Goal: Information Seeking & Learning: Learn about a topic

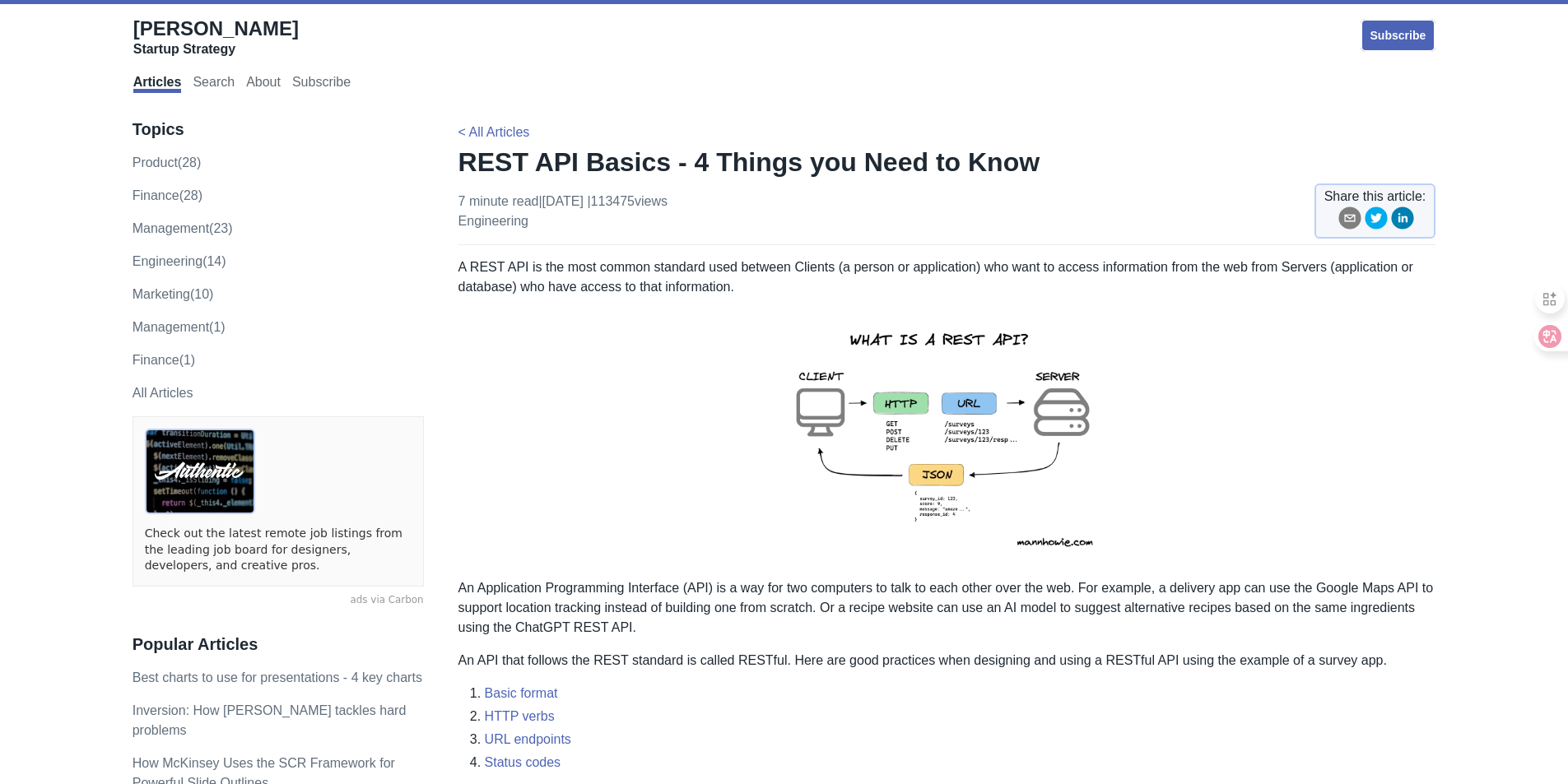
scroll to position [82, 0]
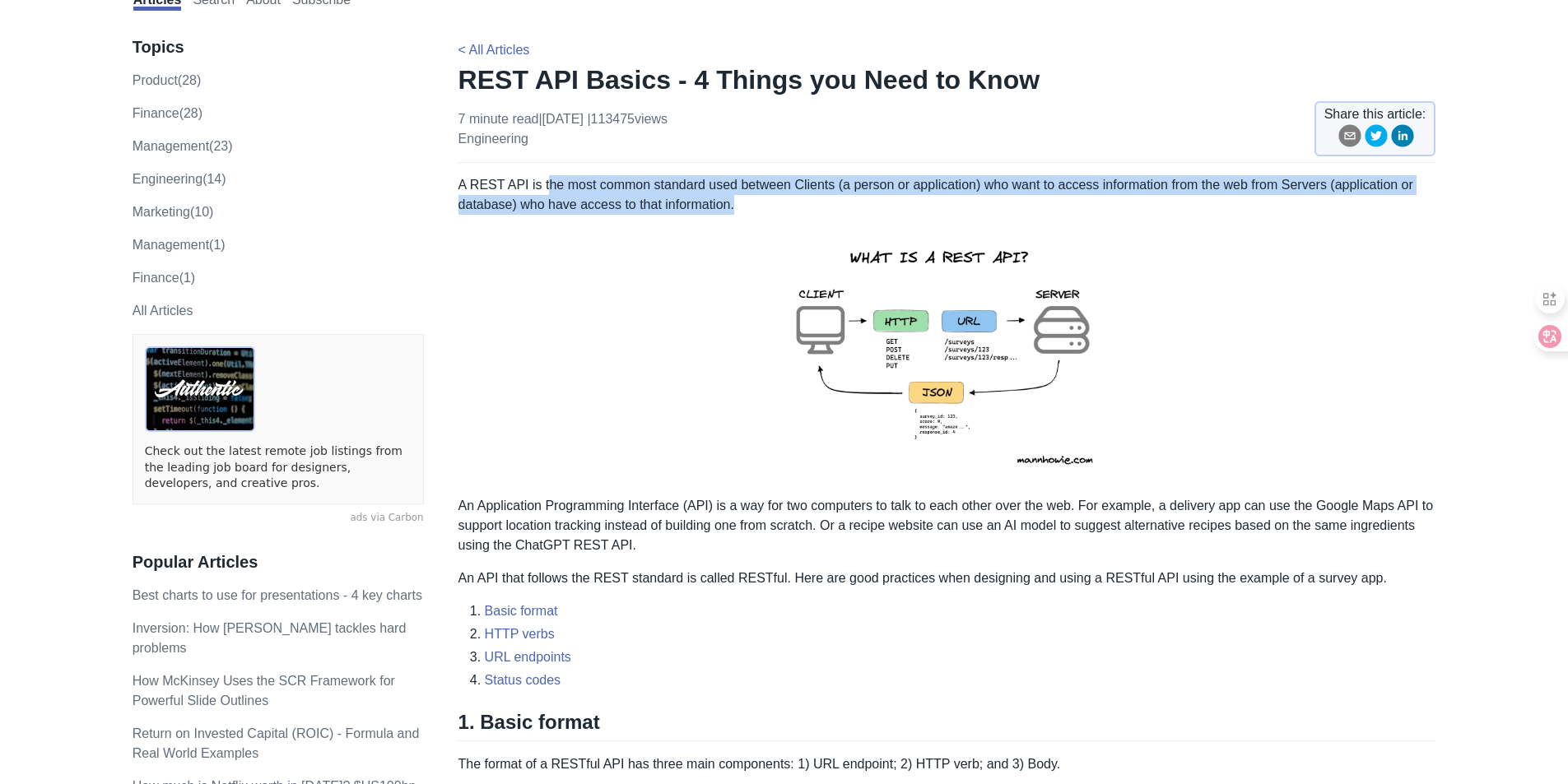
drag, startPoint x: 543, startPoint y: 176, endPoint x: 1384, endPoint y: 201, distance: 841.4
click at [1384, 201] on p "A REST API is the most common standard used between Clients (a person or applic…" at bounding box center [947, 195] width 978 height 39
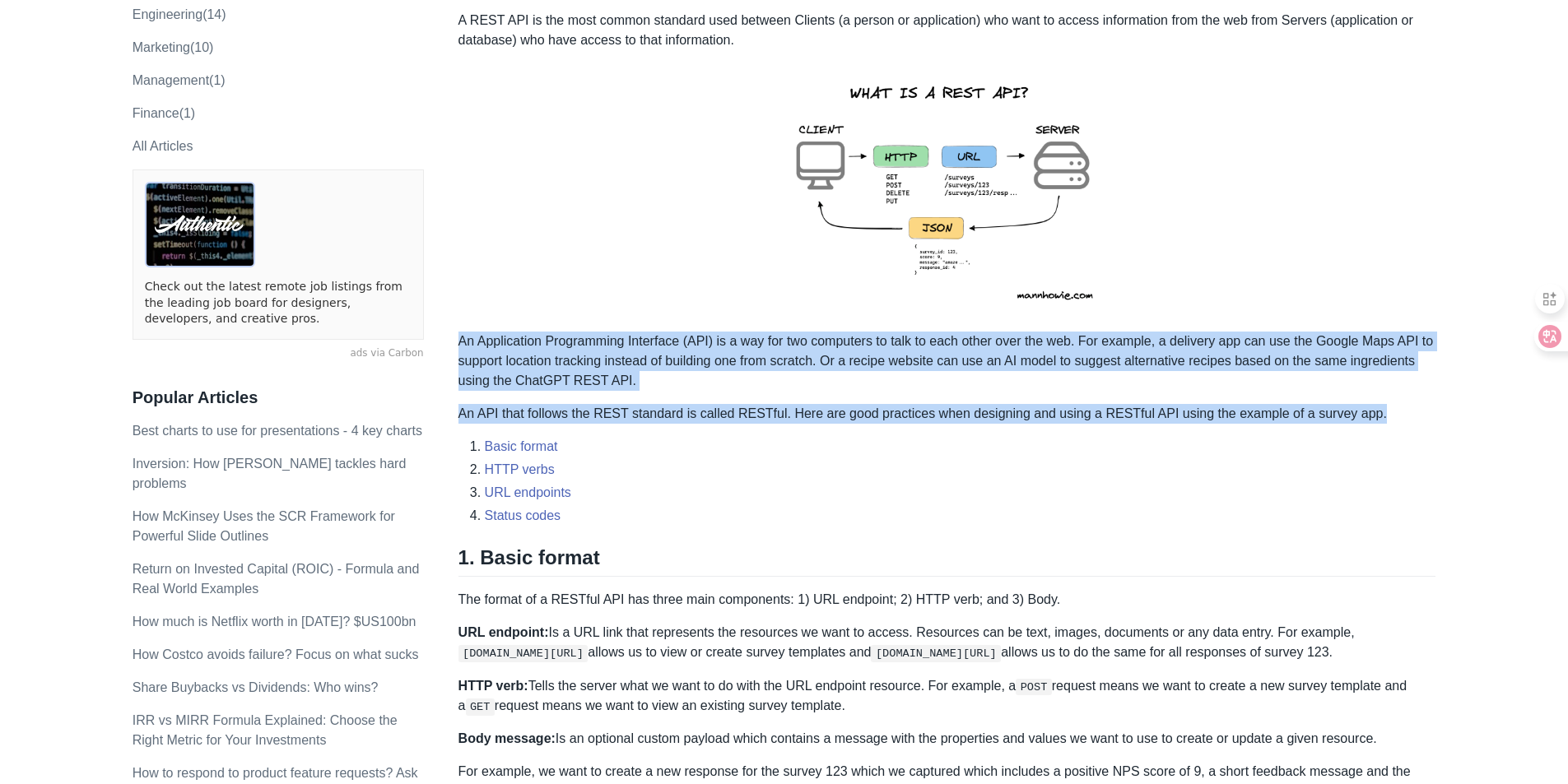
drag, startPoint x: 460, startPoint y: 347, endPoint x: 1382, endPoint y: 409, distance: 924.1
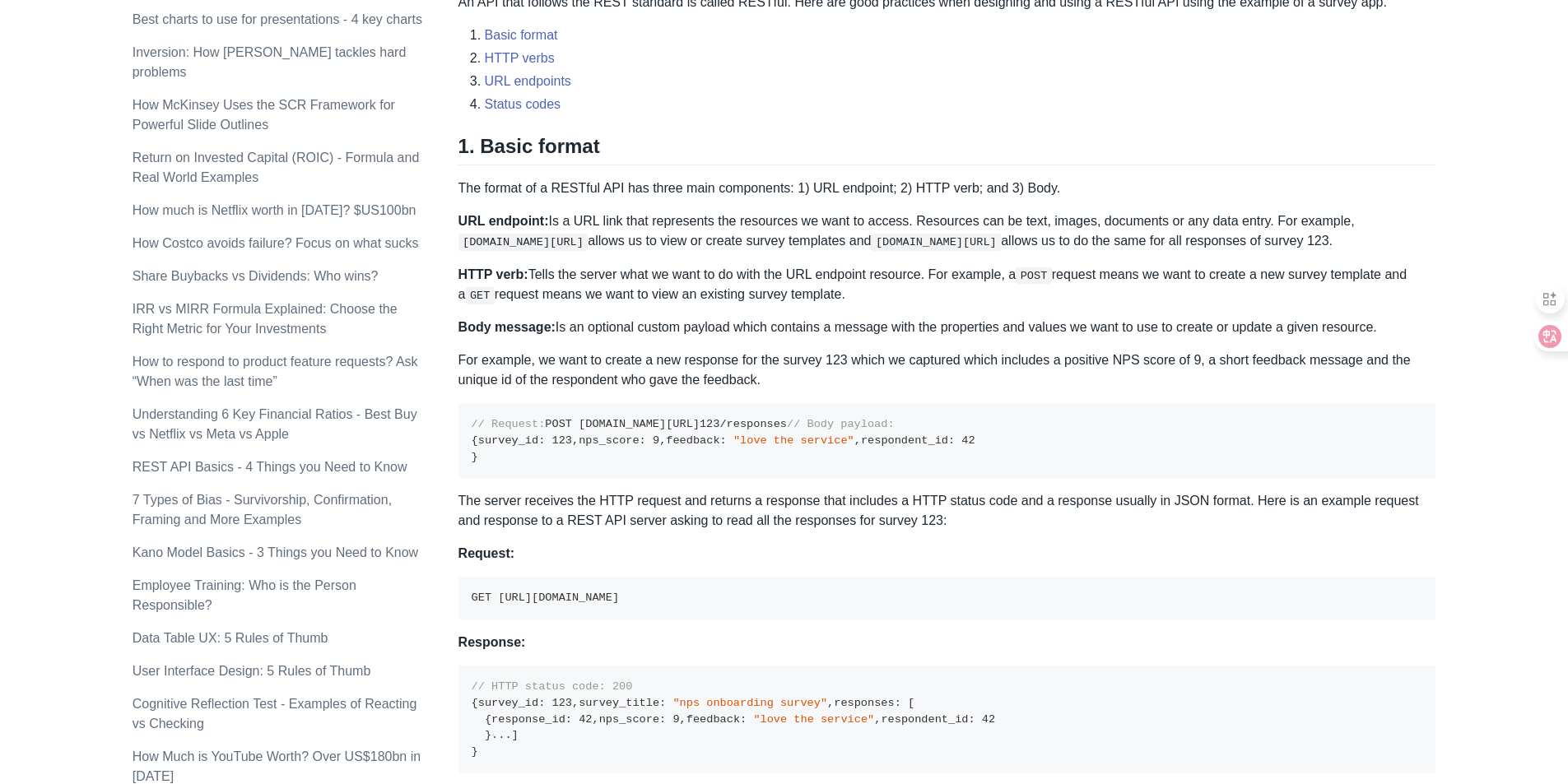
click at [667, 192] on p "The format of a RESTful API has three main components: 1) URL endpoint; 2) HTTP…" at bounding box center [947, 188] width 978 height 20
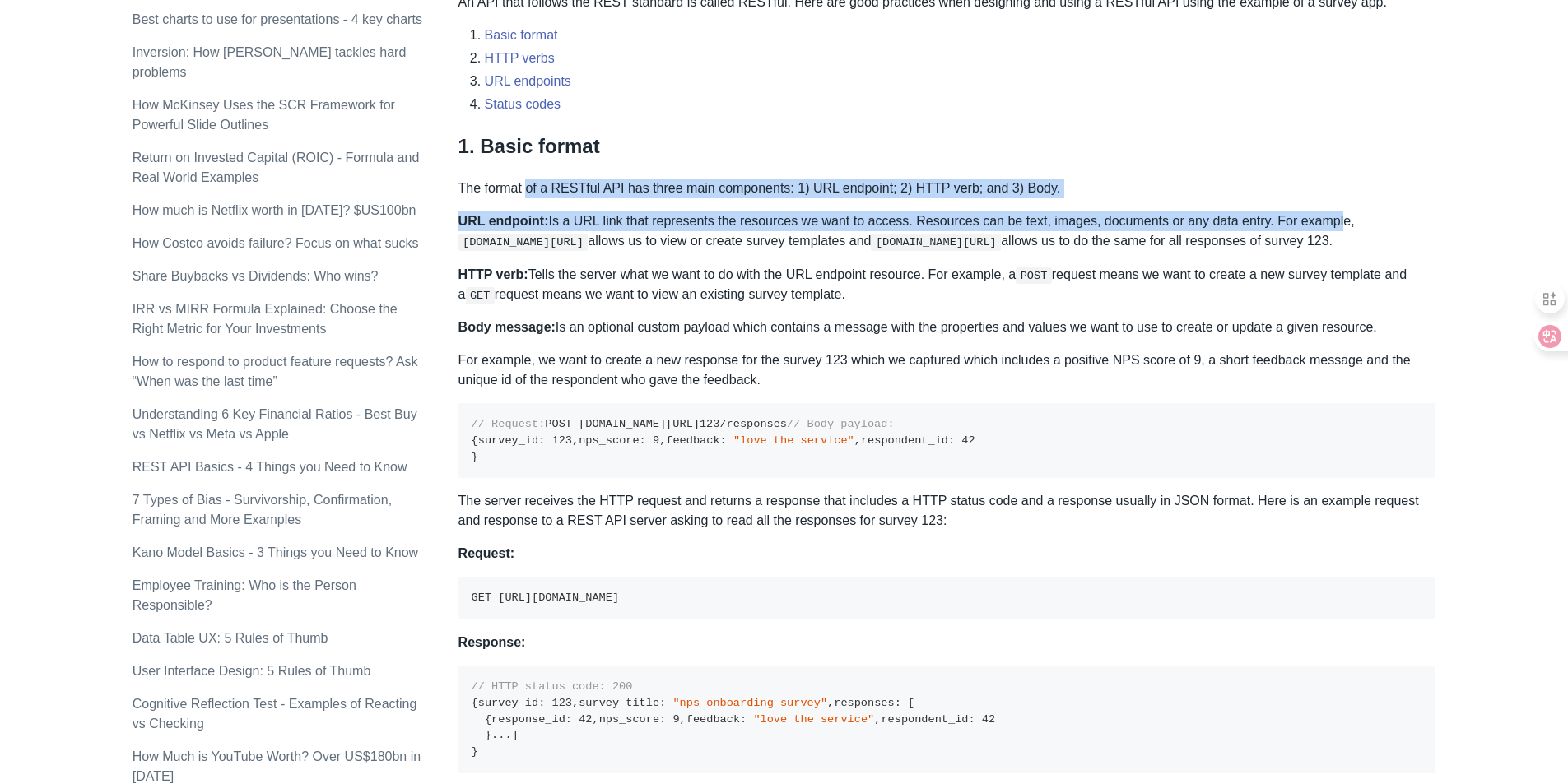
drag, startPoint x: 529, startPoint y: 193, endPoint x: 1317, endPoint y: 201, distance: 788.0
click at [834, 194] on p "The format of a RESTful API has three main components: 1) URL endpoint; 2) HTTP…" at bounding box center [947, 188] width 978 height 20
drag, startPoint x: 460, startPoint y: 184, endPoint x: 484, endPoint y: 250, distance: 70.2
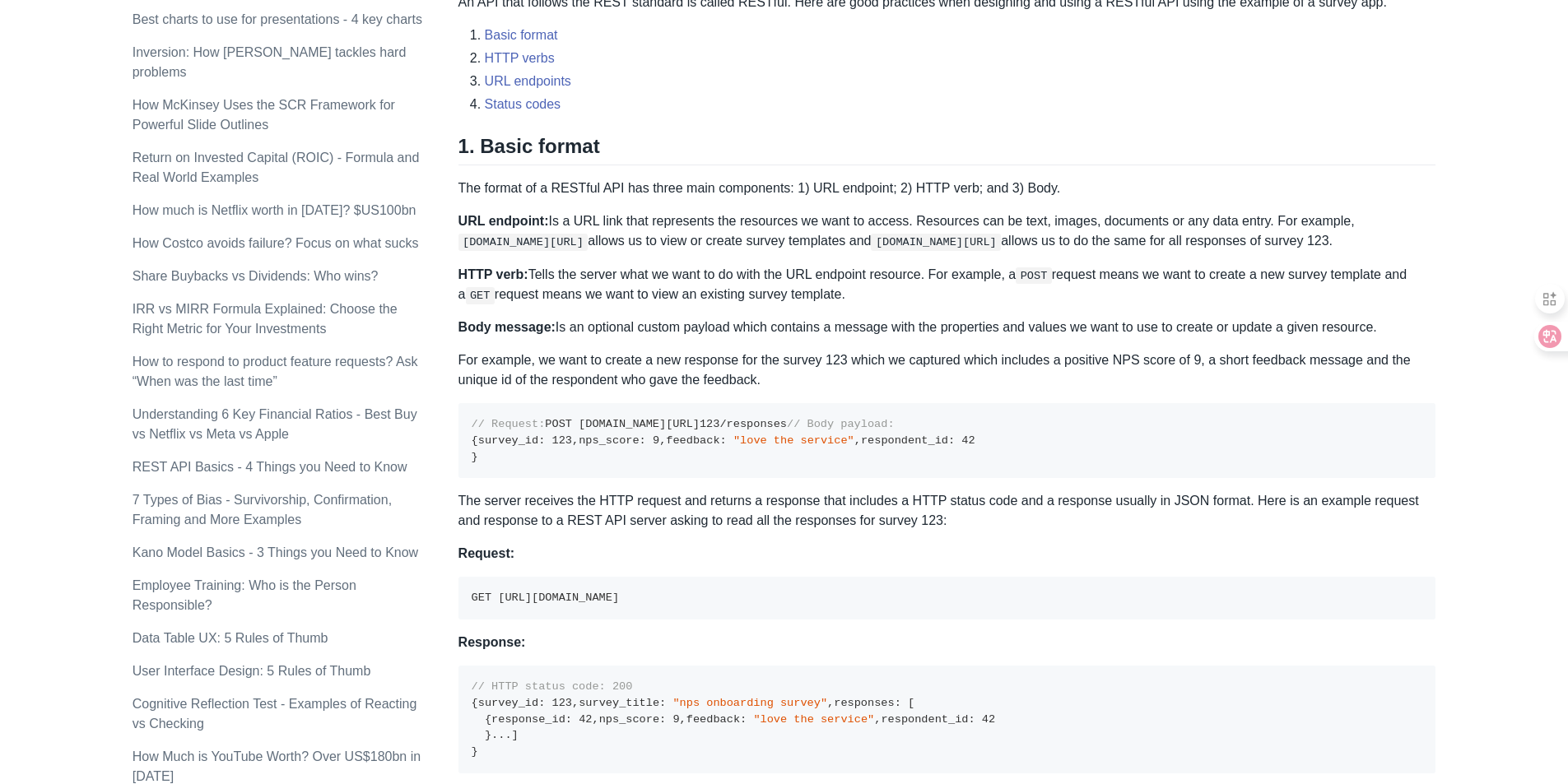
click at [667, 236] on p "URL endpoint: Is a URL link that represents the resources we want to access. Re…" at bounding box center [947, 231] width 978 height 39
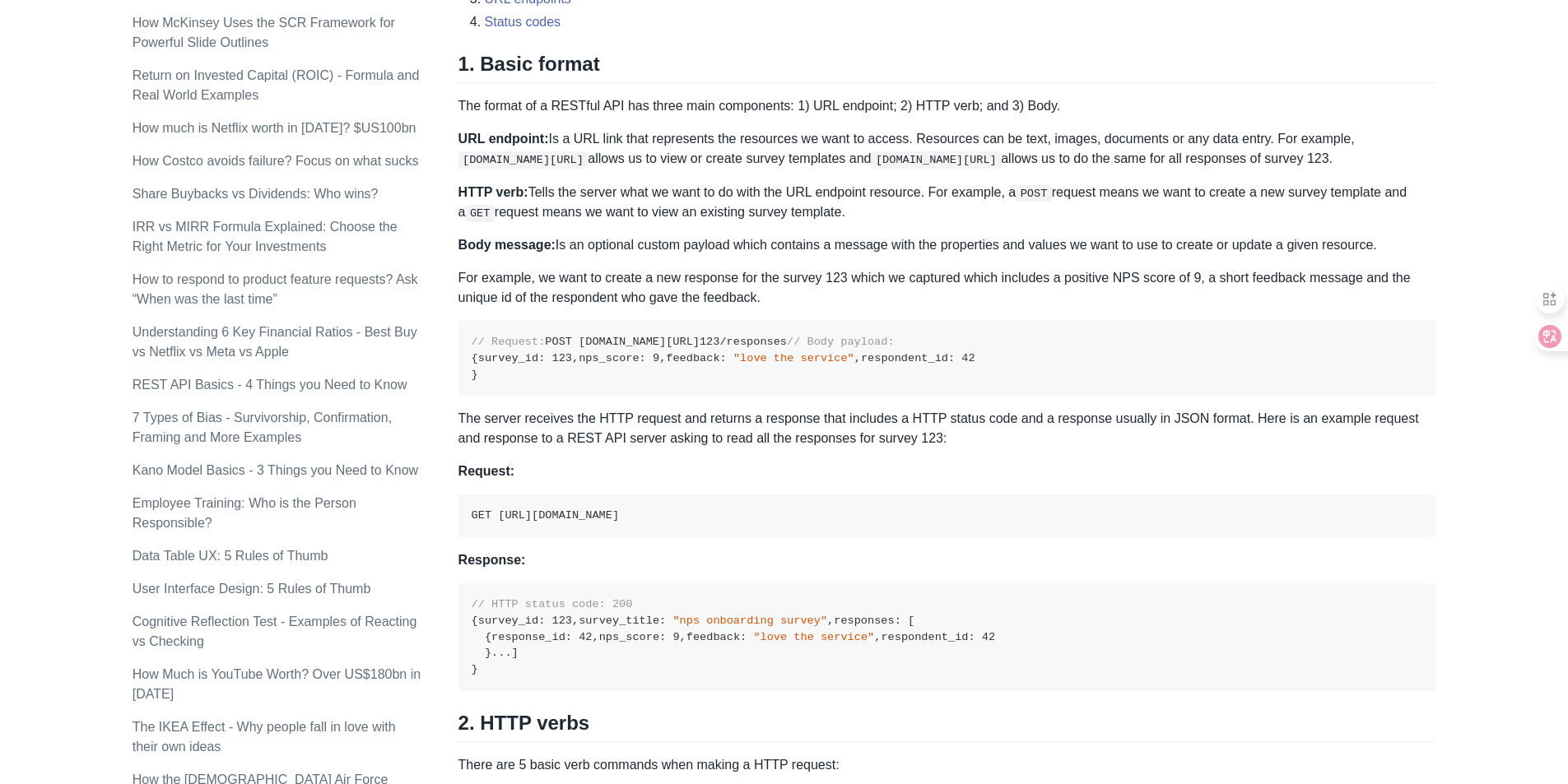
click at [983, 161] on code "[DOMAIN_NAME][URL]" at bounding box center [936, 160] width 130 height 17
click at [1189, 161] on p "URL endpoint: Is a URL link that represents the resources we want to access. Re…" at bounding box center [947, 149] width 978 height 39
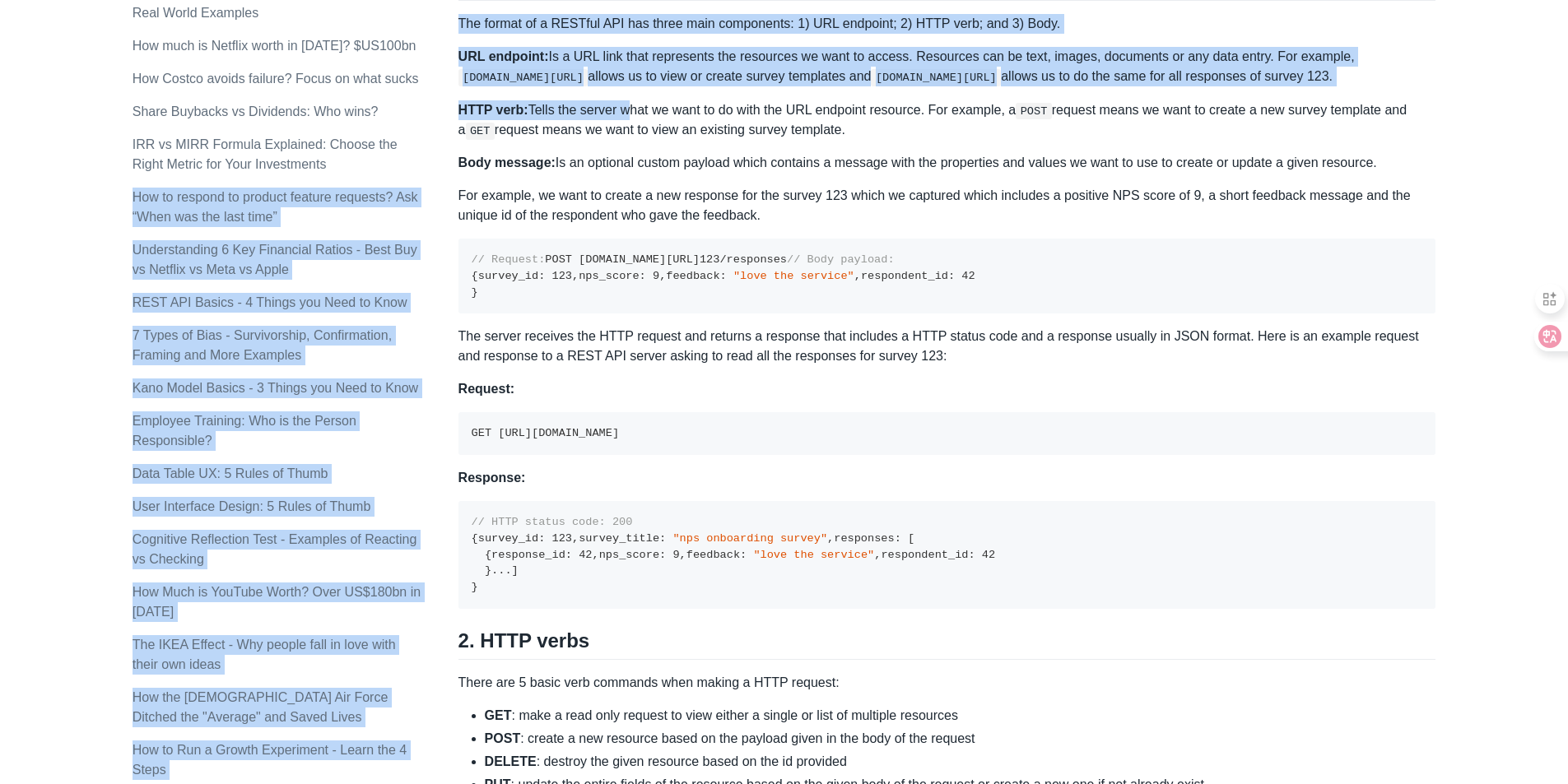
drag, startPoint x: 456, startPoint y: 107, endPoint x: 619, endPoint y: 116, distance: 163.2
click at [619, 116] on div "Topics product (28) finance (28) management (23) engineering (14) marketing (10…" at bounding box center [785, 750] width 1304 height 2947
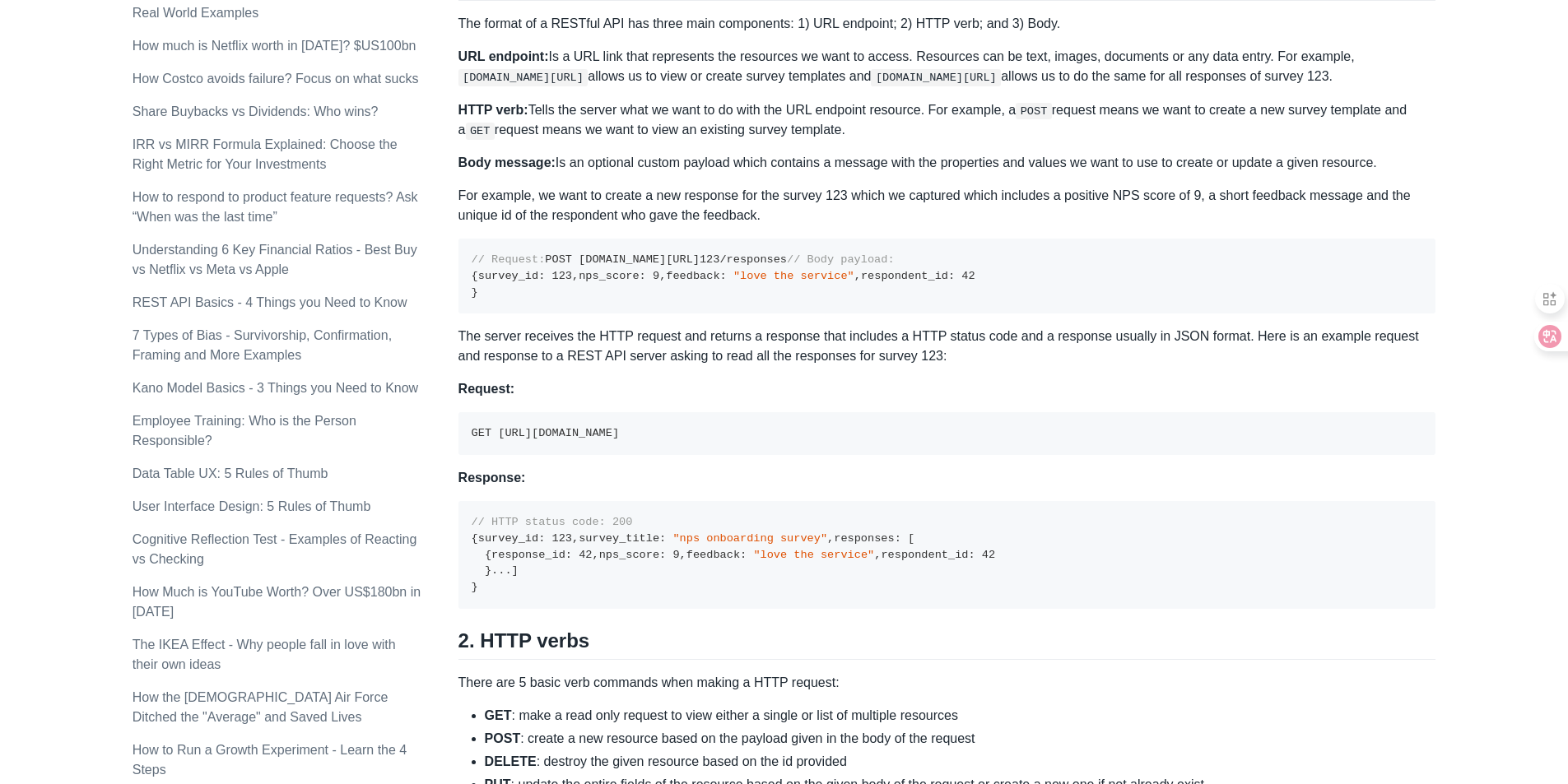
click at [784, 128] on p "HTTP verb: Tells the server what we want to do with the URL endpoint resource. …" at bounding box center [947, 120] width 978 height 40
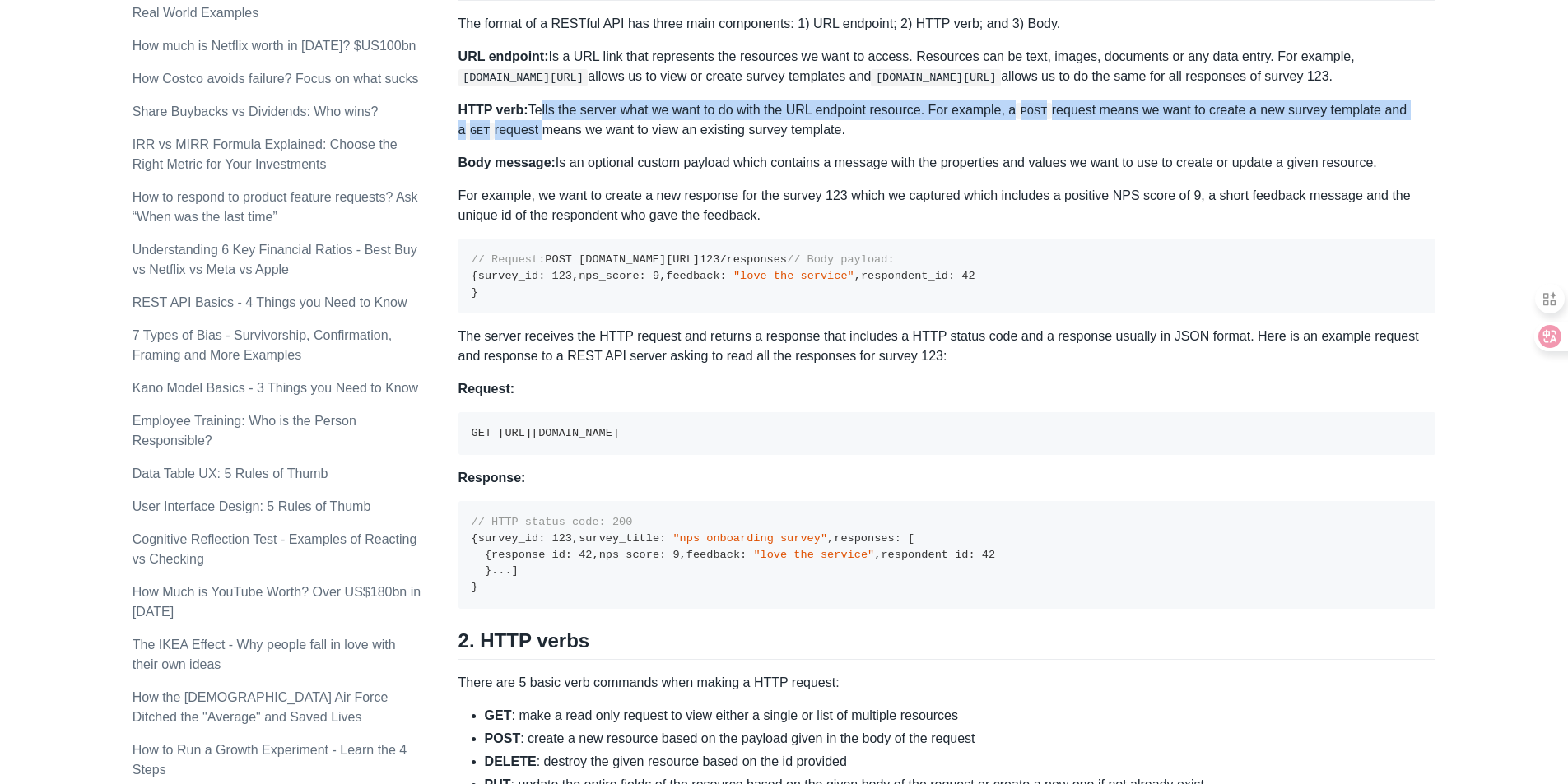
drag, startPoint x: 533, startPoint y: 110, endPoint x: 533, endPoint y: 126, distance: 16.0
click at [533, 126] on p "HTTP verb: Tells the server what we want to do with the URL endpoint resource. …" at bounding box center [947, 120] width 978 height 40
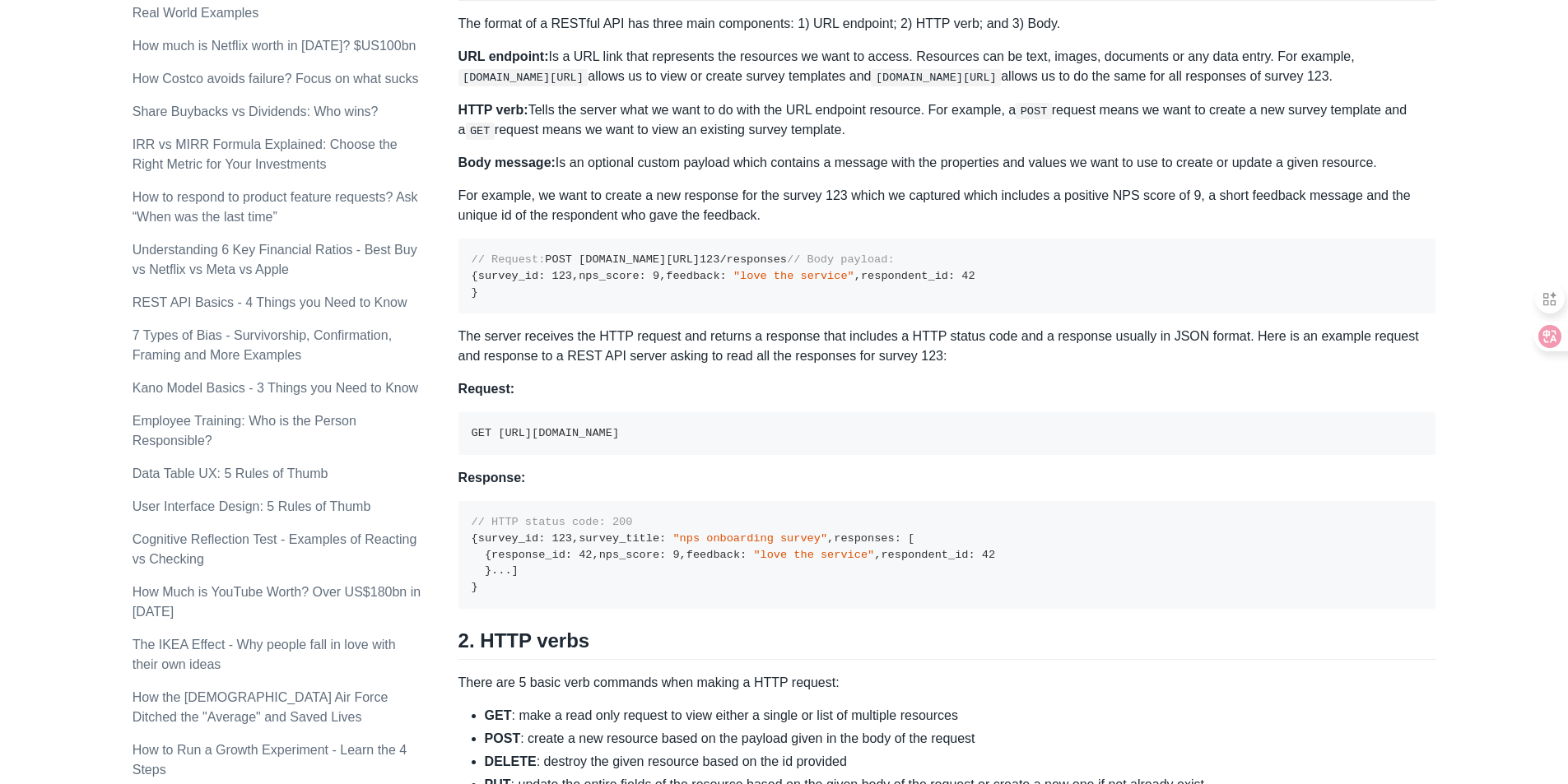
click at [640, 145] on div "A REST API is the most common standard used between Clients (a person or applic…" at bounding box center [947, 668] width 978 height 2467
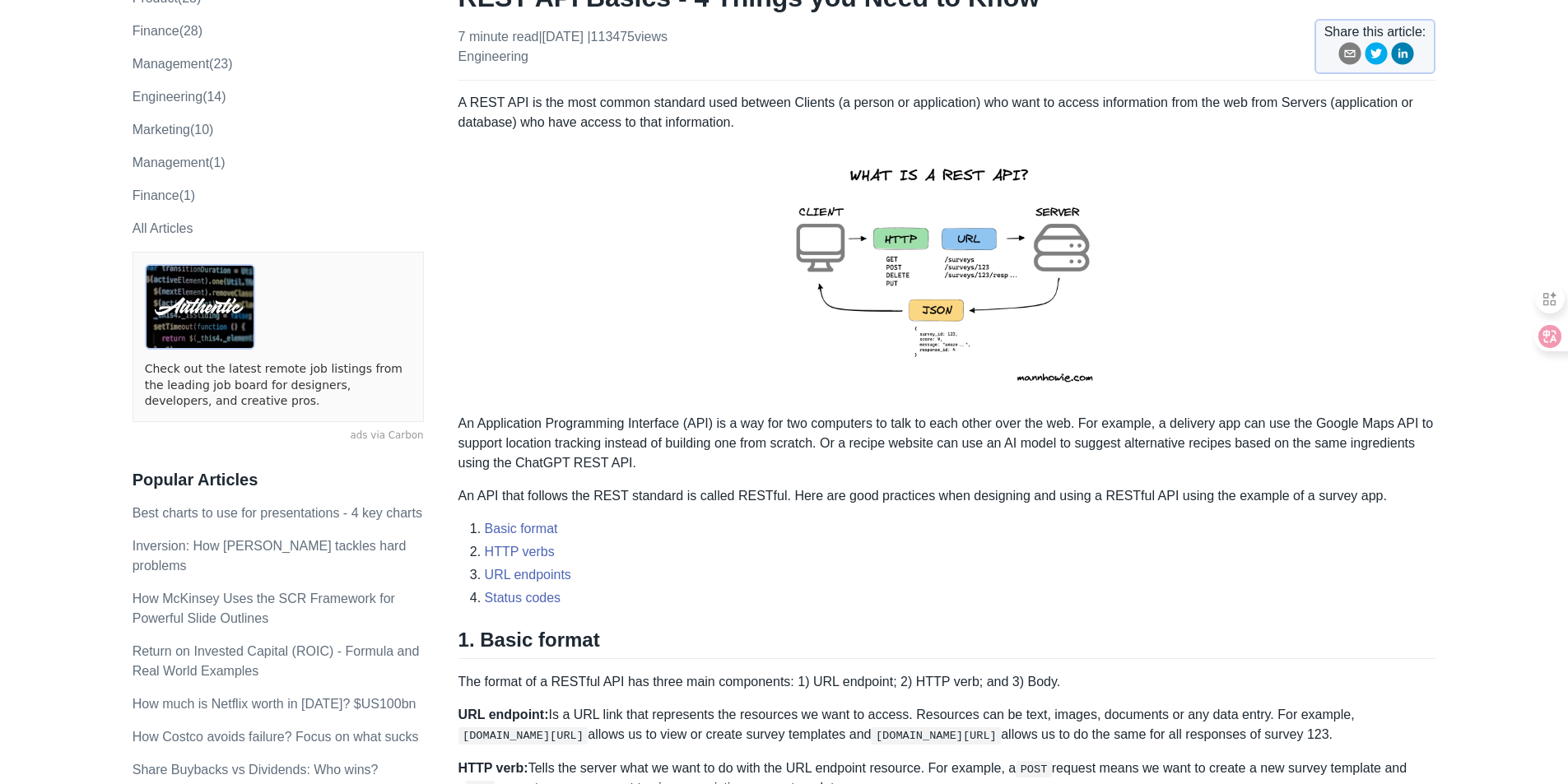
scroll to position [82, 0]
